Goal: Information Seeking & Learning: Learn about a topic

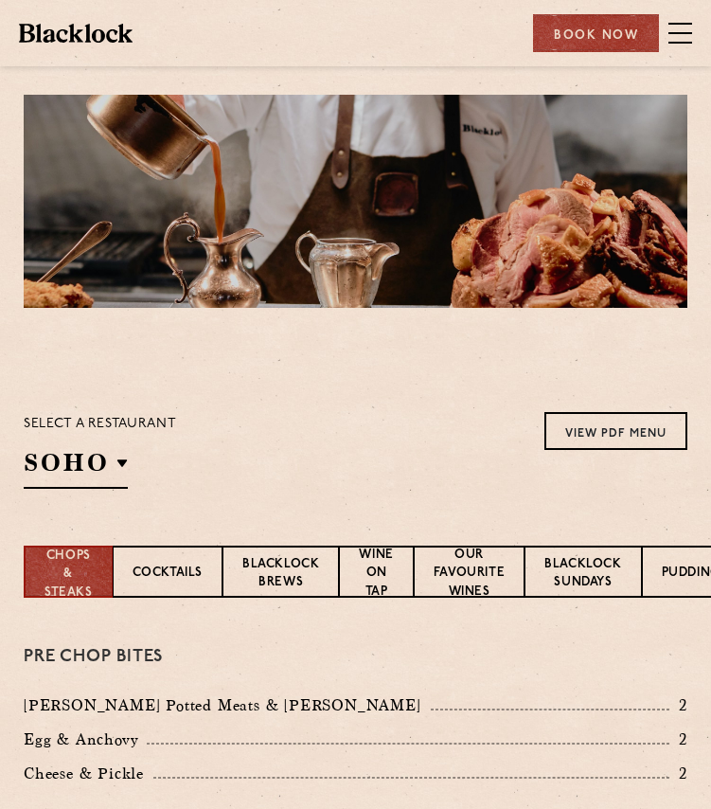
click at [92, 432] on p "Select a restaurant" at bounding box center [100, 424] width 152 height 25
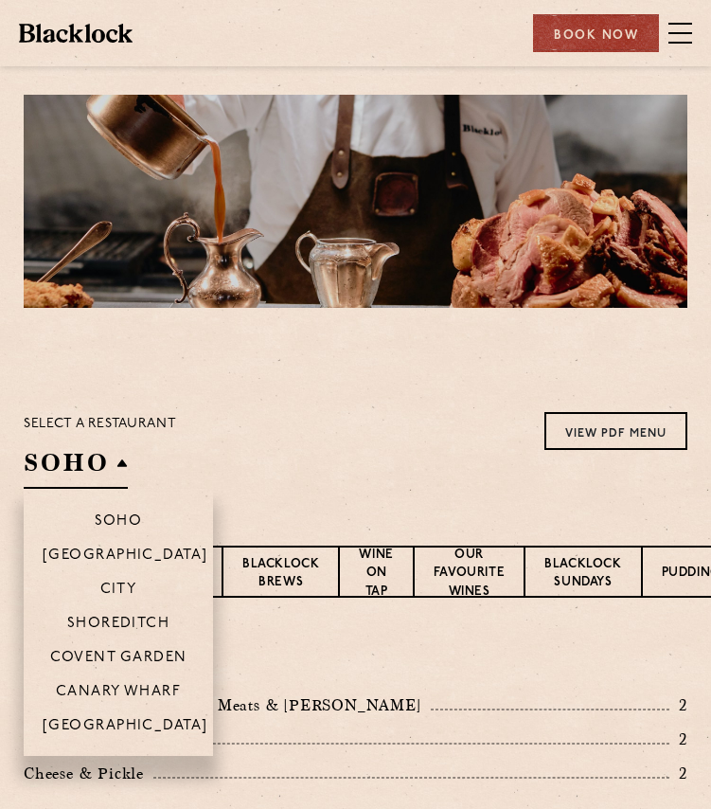
click at [90, 486] on h2 "SOHO" at bounding box center [76, 467] width 104 height 43
click at [78, 455] on h2 "SOHO" at bounding box center [76, 467] width 104 height 43
click at [118, 607] on li "Shoreditch" at bounding box center [118, 622] width 189 height 34
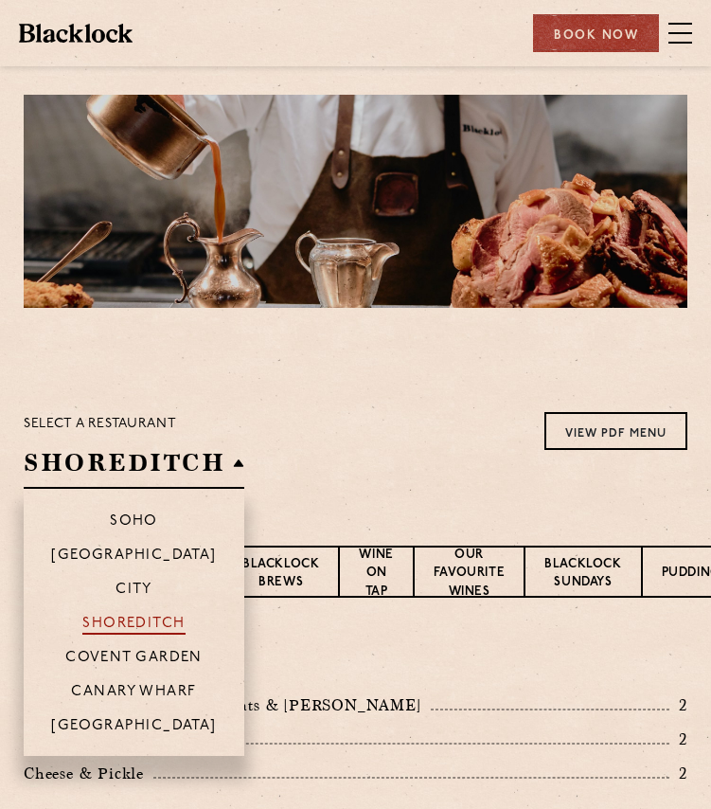
click at [127, 626] on p "Shoreditch" at bounding box center [133, 624] width 103 height 19
click at [147, 621] on p "Shoreditch" at bounding box center [133, 624] width 103 height 19
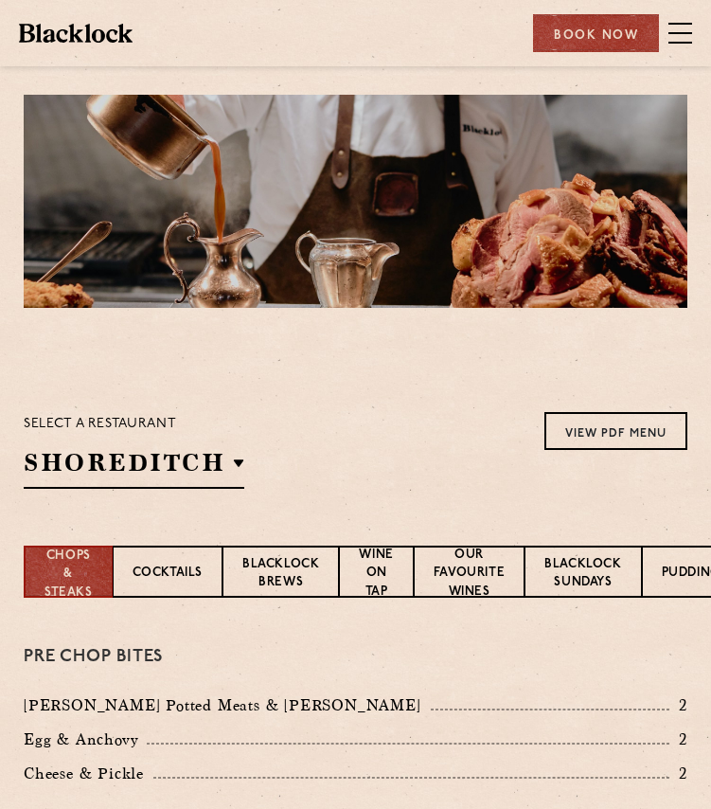
click at [423, 383] on section "Select a restaurant [GEOGRAPHIC_DATA] [GEOGRAPHIC_DATA] [GEOGRAPHIC_DATA] [GEOG…" at bounding box center [355, 447] width 711 height 195
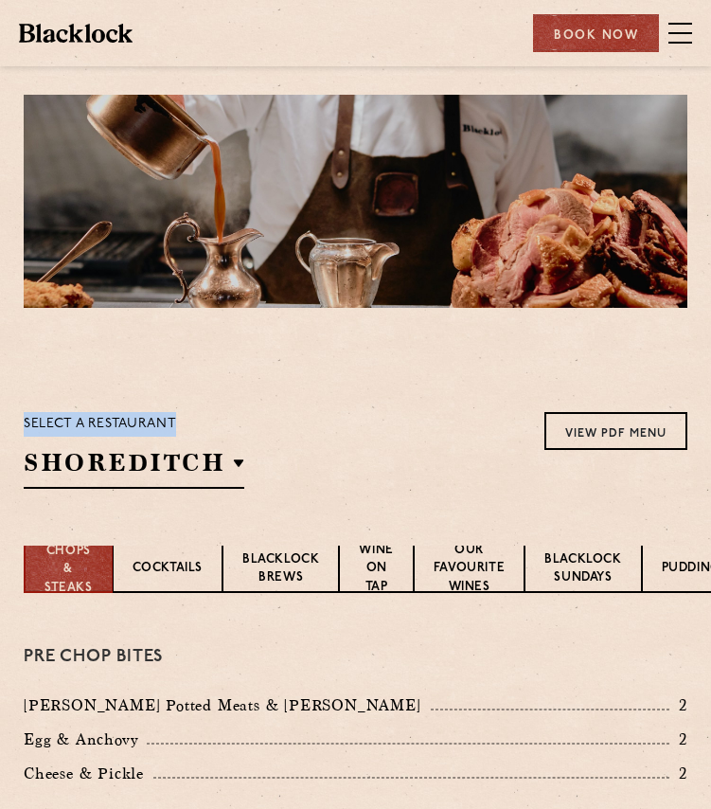
drag, startPoint x: 349, startPoint y: 417, endPoint x: 335, endPoint y: 201, distance: 216.3
click at [320, 350] on section "Select a restaurant [GEOGRAPHIC_DATA] [GEOGRAPHIC_DATA] [GEOGRAPHIC_DATA] [GEOG…" at bounding box center [355, 447] width 711 height 195
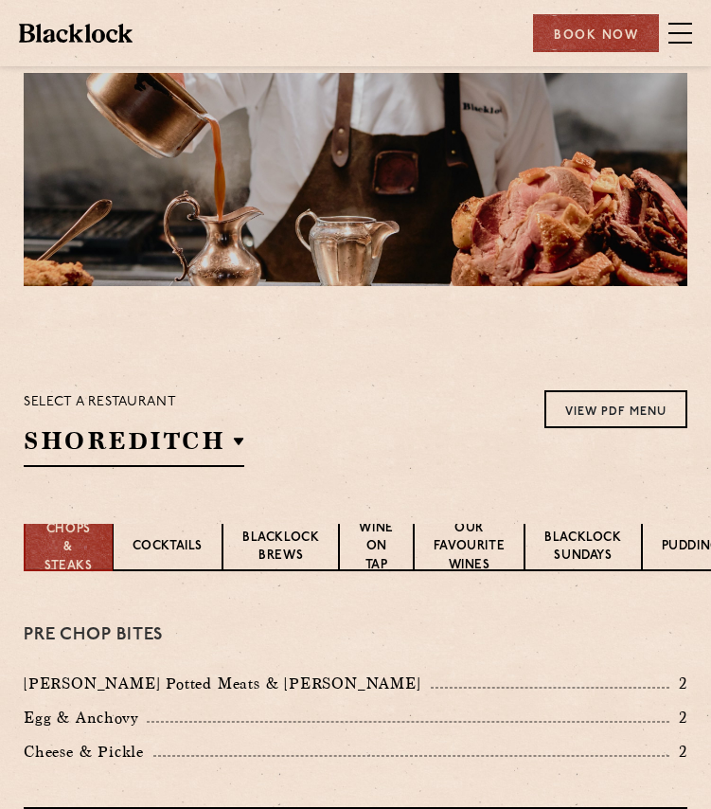
scroll to position [21, 0]
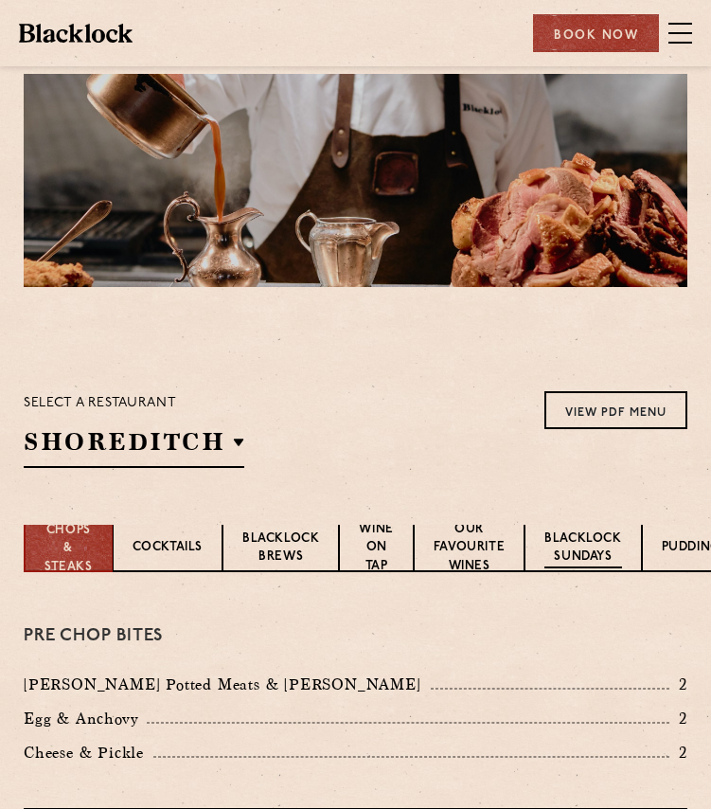
click at [589, 532] on p "Blacklock Sundays" at bounding box center [582, 548] width 77 height 39
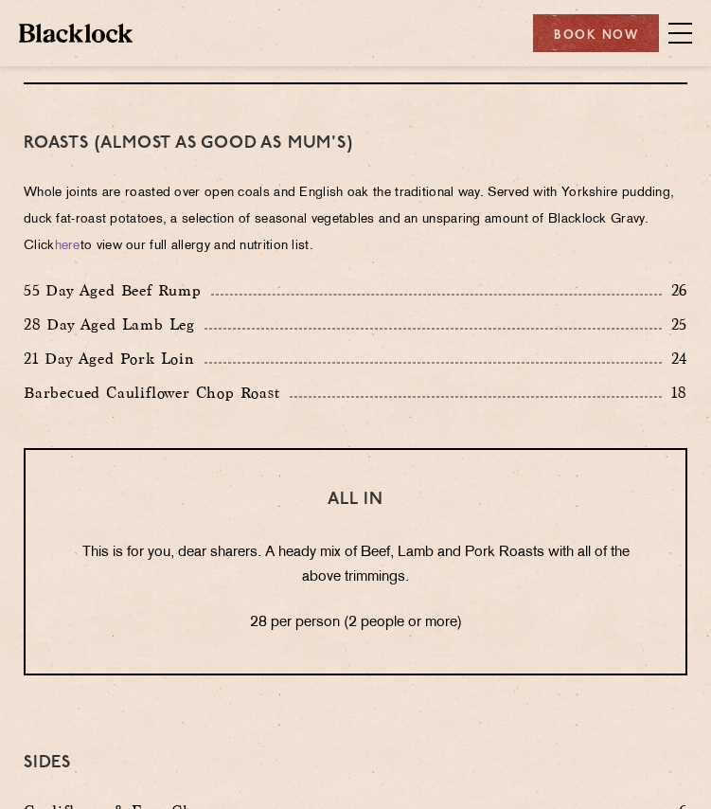
scroll to position [1268, 0]
